Goal: Complete application form: Complete application form

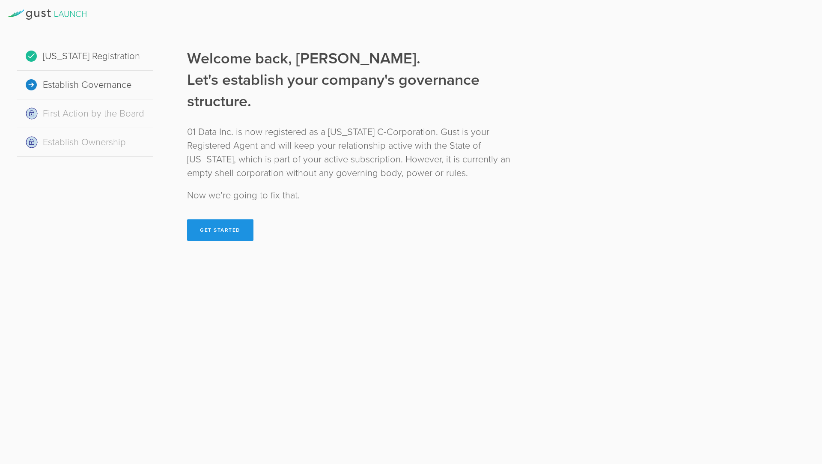
click at [207, 226] on button "Get Started" at bounding box center [220, 229] width 66 height 21
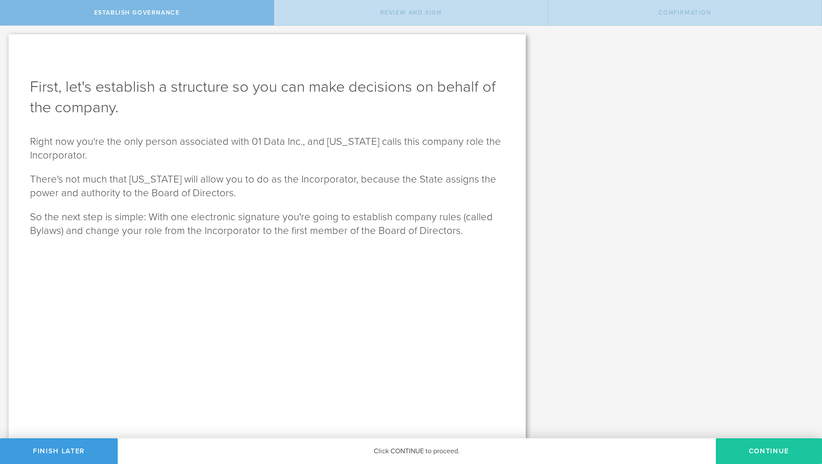
click at [735, 451] on button "Continue" at bounding box center [769, 451] width 106 height 26
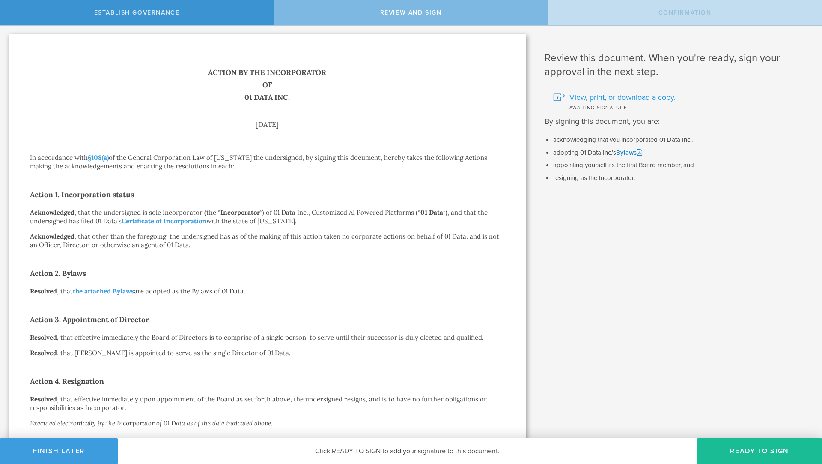
click at [653, 99] on span "View, print, or download a copy." at bounding box center [622, 97] width 106 height 11
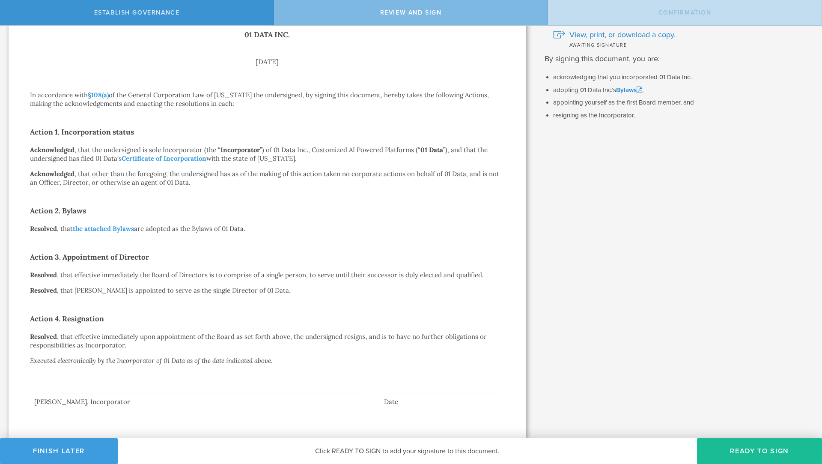
click at [111, 393] on div at bounding box center [267, 378] width 474 height 39
click at [103, 388] on div at bounding box center [196, 376] width 332 height 34
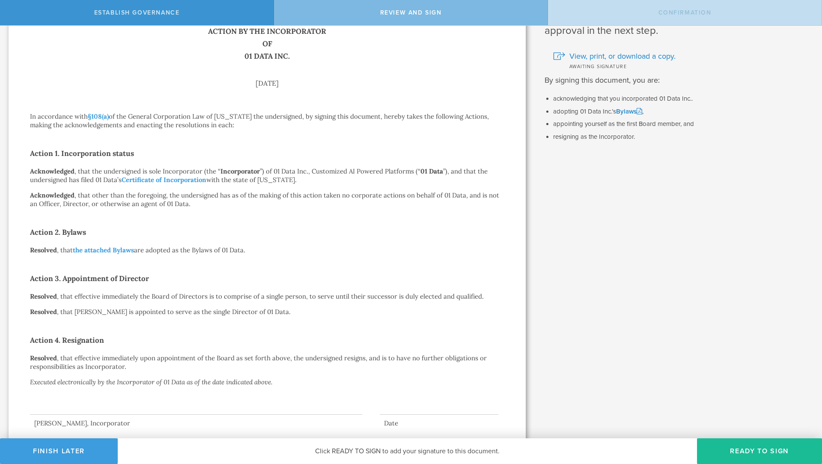
scroll to position [37, 0]
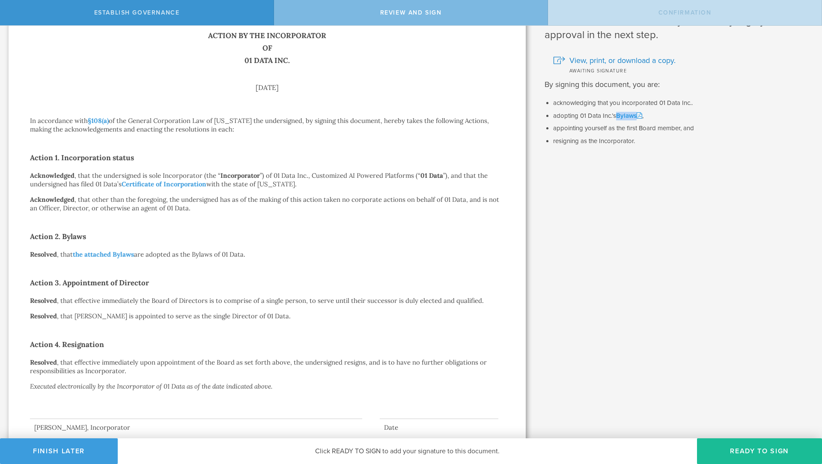
click at [625, 112] on link "Bylaws" at bounding box center [629, 116] width 26 height 8
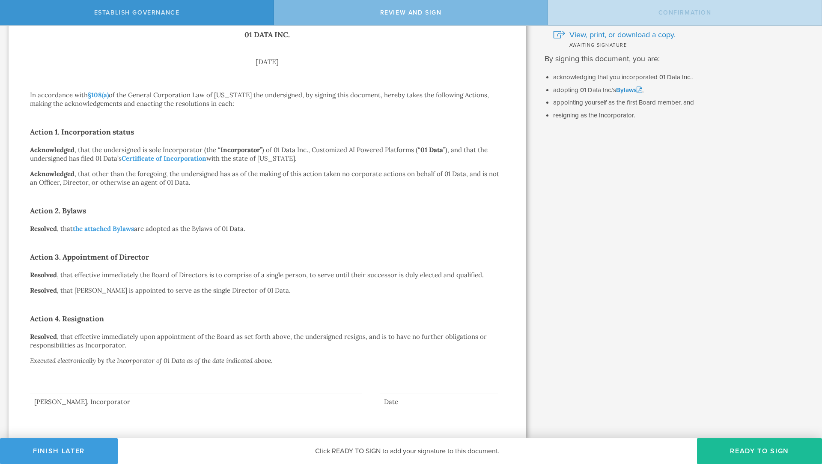
click at [724, 194] on div "Review this document. When you're ready, sign your approval in the next step. V…" at bounding box center [678, 200] width 288 height 475
click at [744, 446] on button "Ready to Sign" at bounding box center [759, 451] width 125 height 26
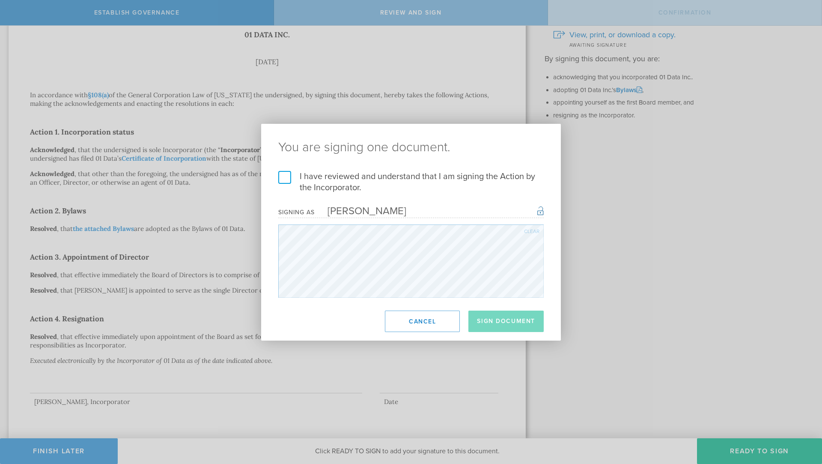
click at [530, 229] on div "Clear" at bounding box center [531, 231] width 15 height 5
click at [531, 231] on div "Clear" at bounding box center [531, 231] width 15 height 5
drag, startPoint x: 173, startPoint y: 359, endPoint x: 366, endPoint y: -51, distance: 452.3
click at [366, 0] on html "Establish Governance Review and Sign Confirmation First, let's establish a stru…" at bounding box center [411, 232] width 822 height 464
click at [360, 204] on form "I have reviewed and understand that I am signing the Action by the Incorporator…" at bounding box center [410, 234] width 265 height 127
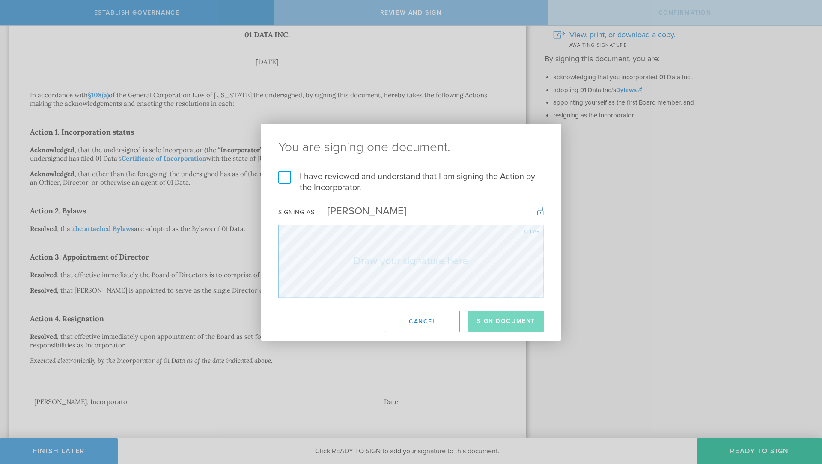
click at [283, 176] on label "I have reviewed and understand that I am signing the Action by the Incorporator." at bounding box center [410, 182] width 265 height 22
click at [0, 0] on input "I have reviewed and understand that I am signing the Action by the Incorporator." at bounding box center [0, 0] width 0 height 0
click at [534, 229] on div "Clear" at bounding box center [531, 231] width 15 height 5
click at [500, 318] on button "Sign Document" at bounding box center [505, 320] width 75 height 21
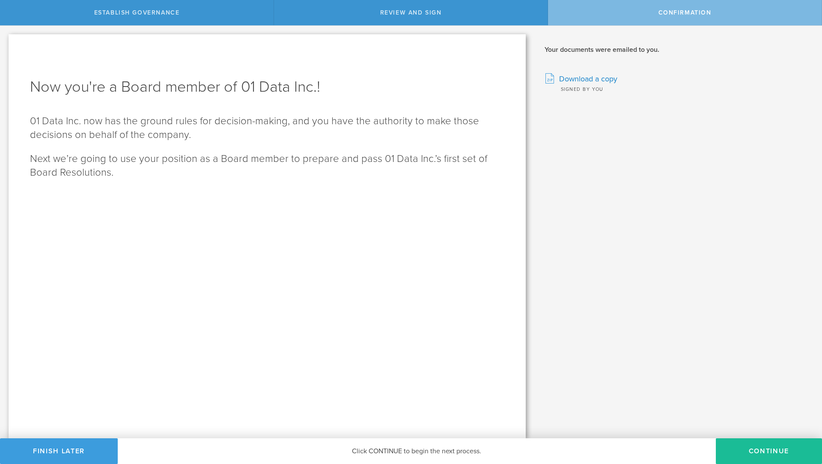
scroll to position [0, 0]
click at [585, 78] on span "Download a copy" at bounding box center [588, 78] width 58 height 11
click at [209, 371] on div "Now you're a Board member of 01 Data Inc.! 01 Data Inc. now has the ground rule…" at bounding box center [267, 236] width 517 height 404
click at [357, 277] on div "Now you're a Board member of 01 Data Inc.! 01 Data Inc. now has the ground rule…" at bounding box center [267, 236] width 517 height 404
click at [771, 448] on button "Continue" at bounding box center [769, 451] width 106 height 26
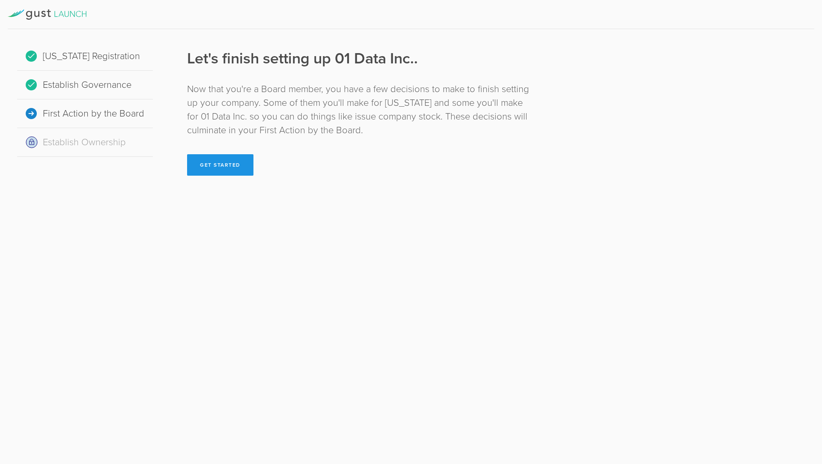
click at [235, 160] on button "Get Started" at bounding box center [220, 164] width 66 height 21
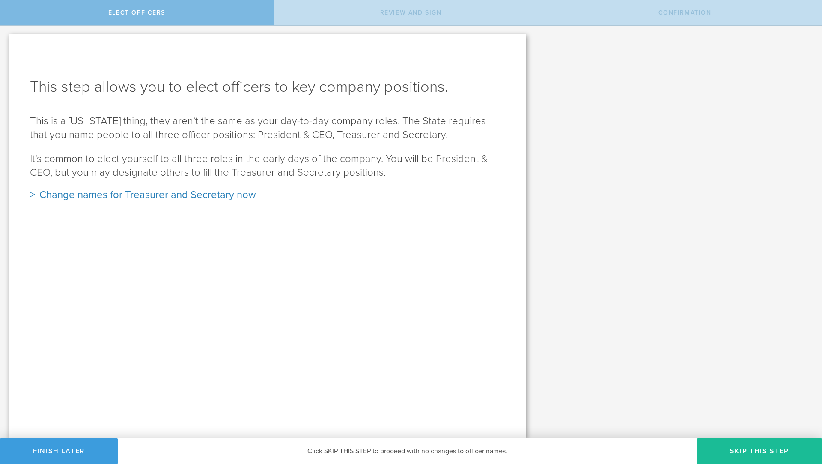
click at [47, 193] on div "Change names for Treasurer and Secretary now" at bounding box center [267, 195] width 474 height 14
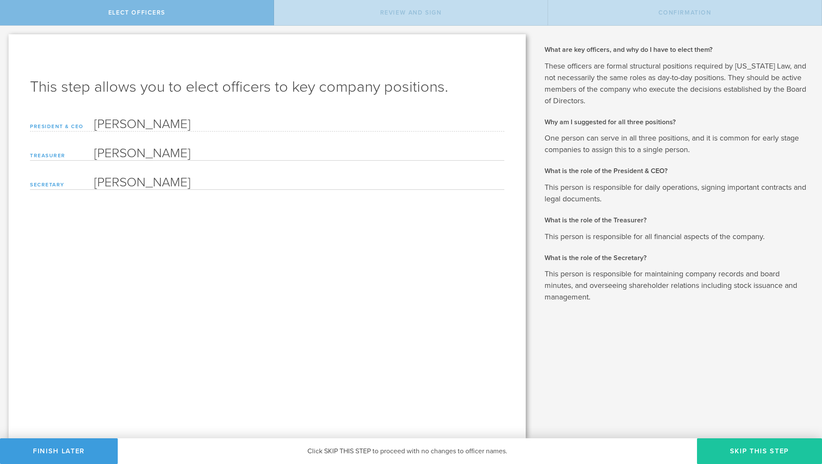
click at [748, 442] on button "Skip this step" at bounding box center [759, 451] width 125 height 26
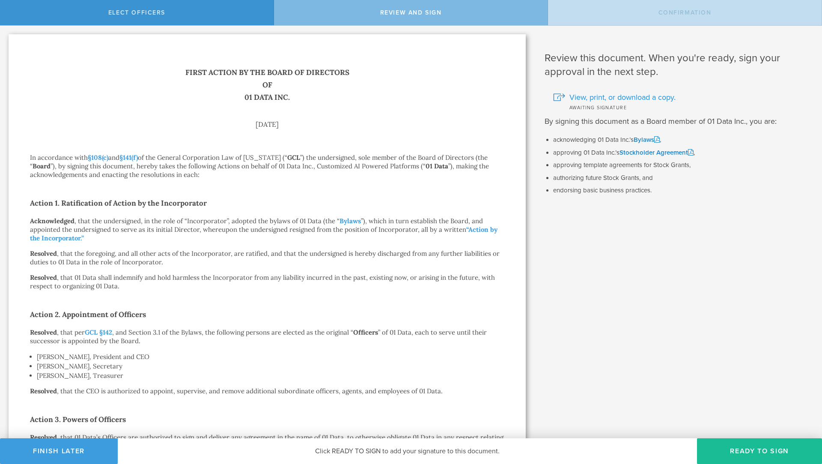
click at [619, 97] on span "View, print, or download a copy." at bounding box center [622, 97] width 106 height 11
